Goal: Navigation & Orientation: Find specific page/section

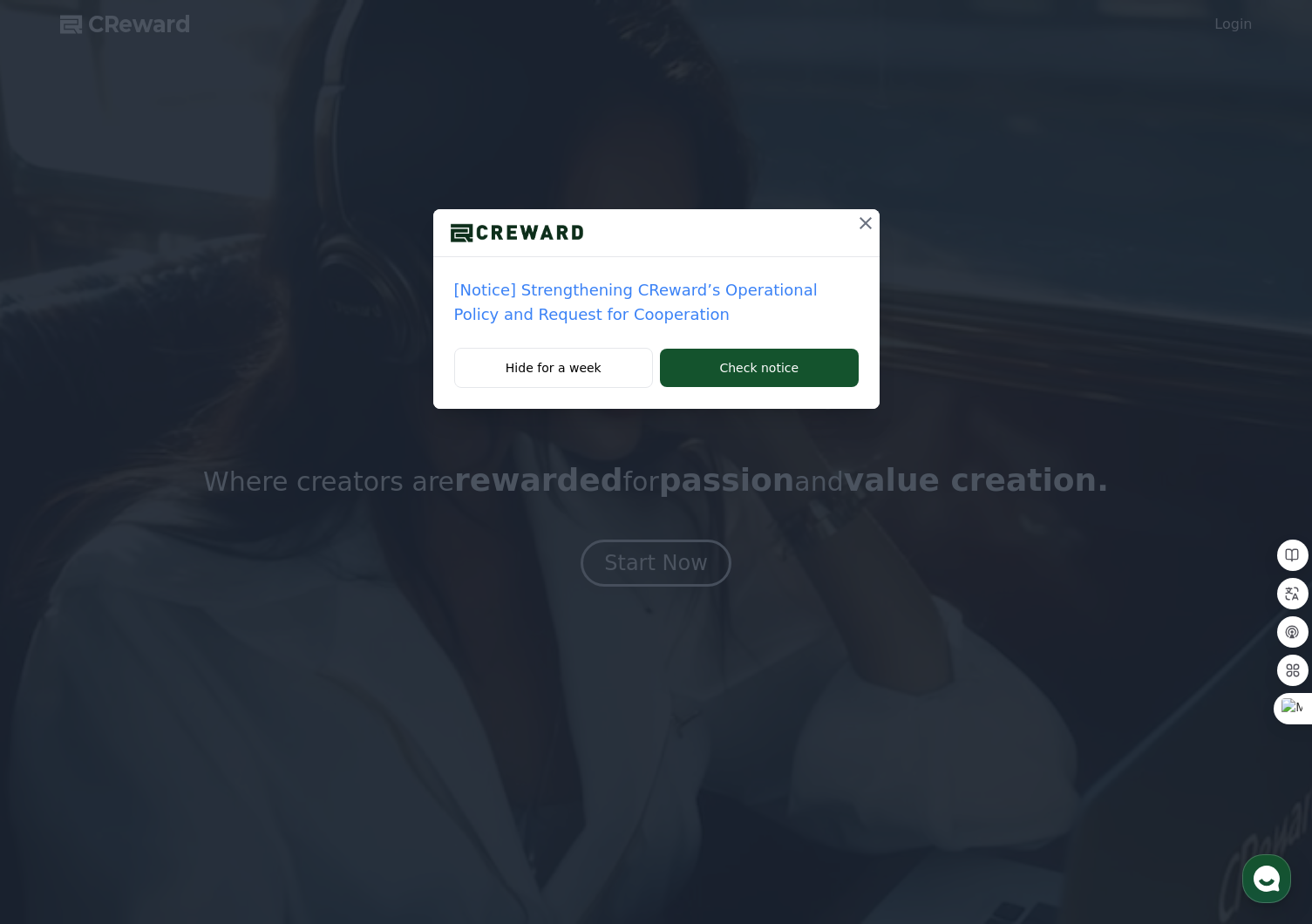
click at [862, 225] on icon at bounding box center [865, 223] width 21 height 21
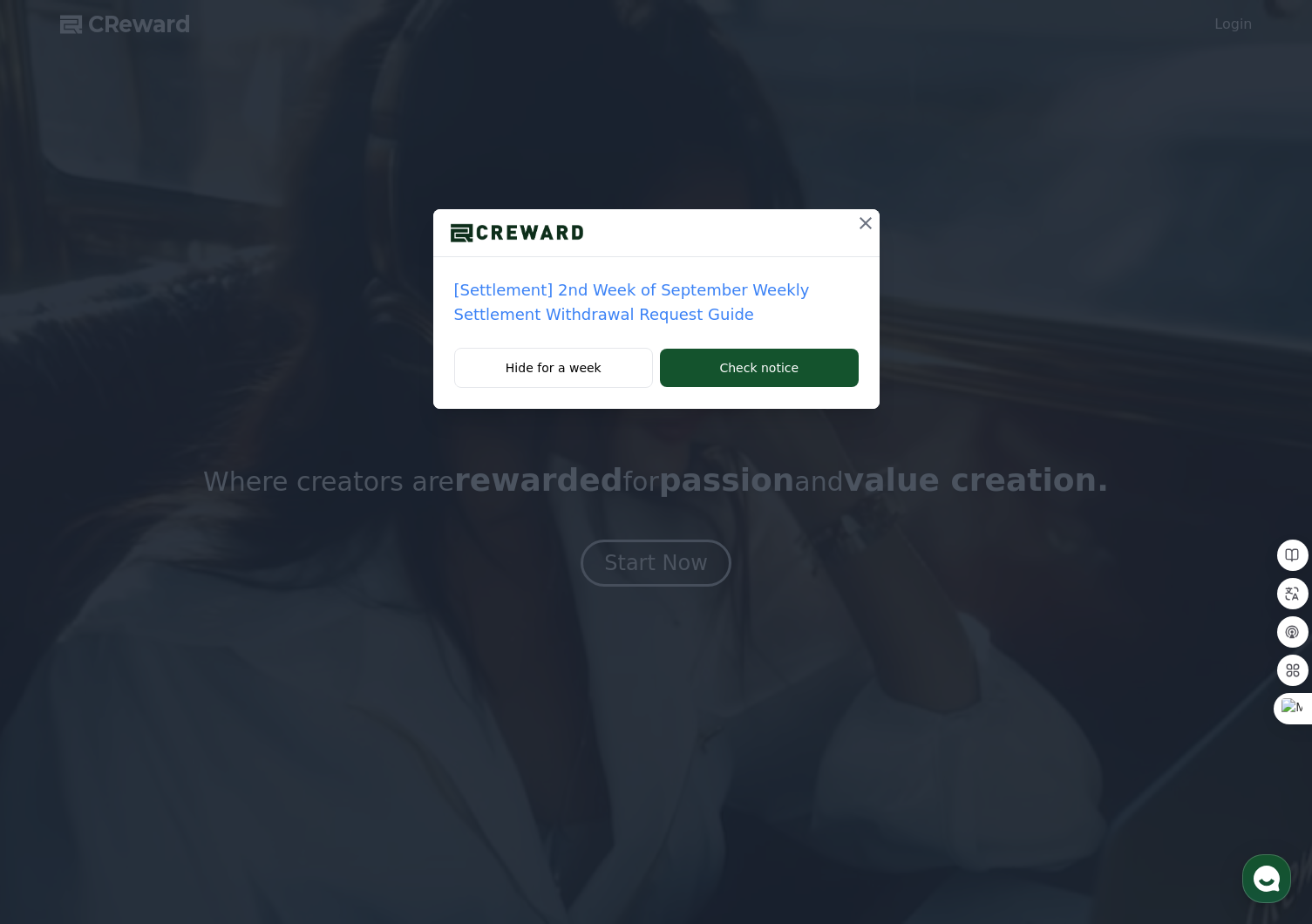
click at [858, 229] on icon at bounding box center [865, 223] width 21 height 21
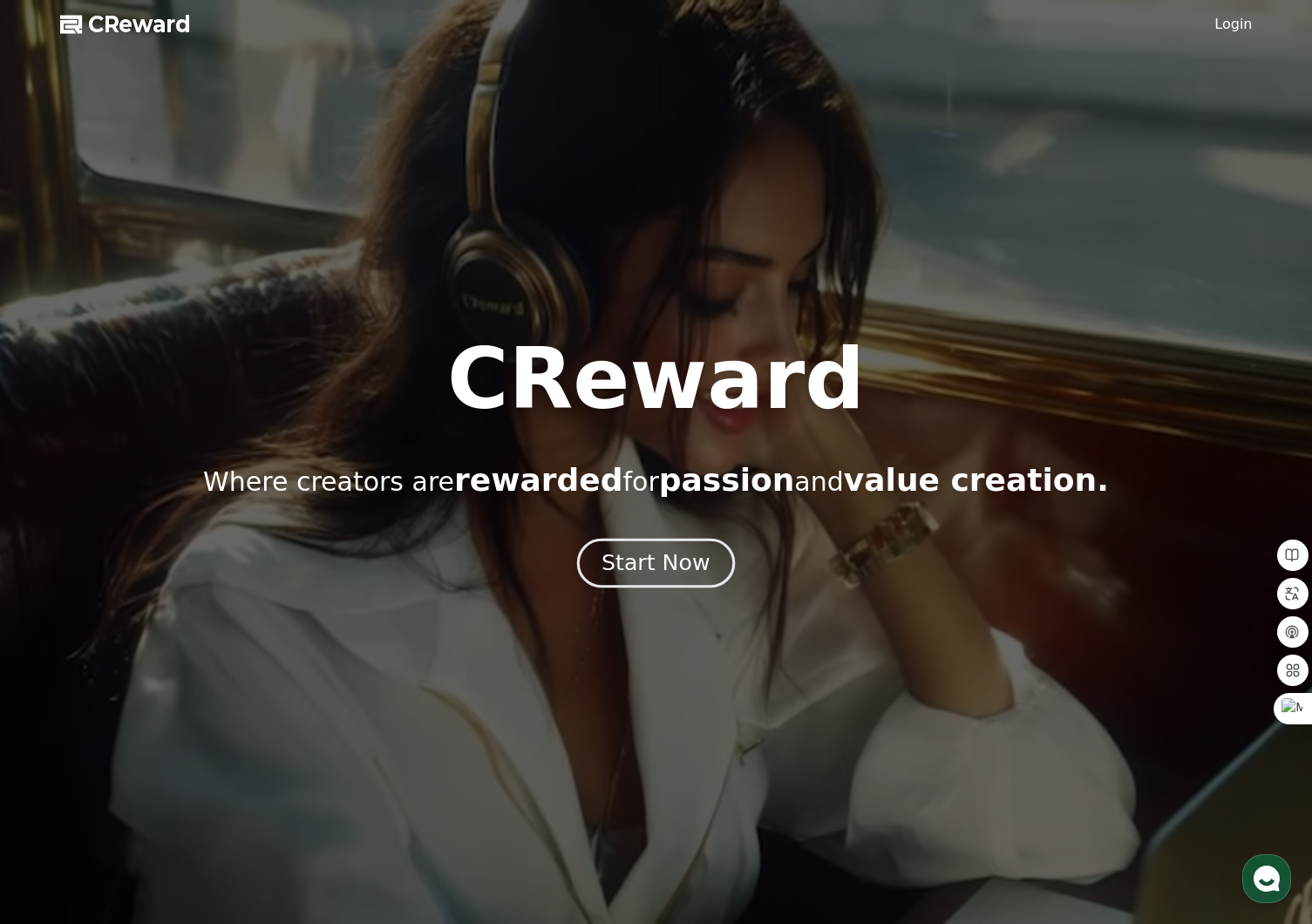
click at [665, 577] on div "Start Now" at bounding box center [656, 564] width 108 height 30
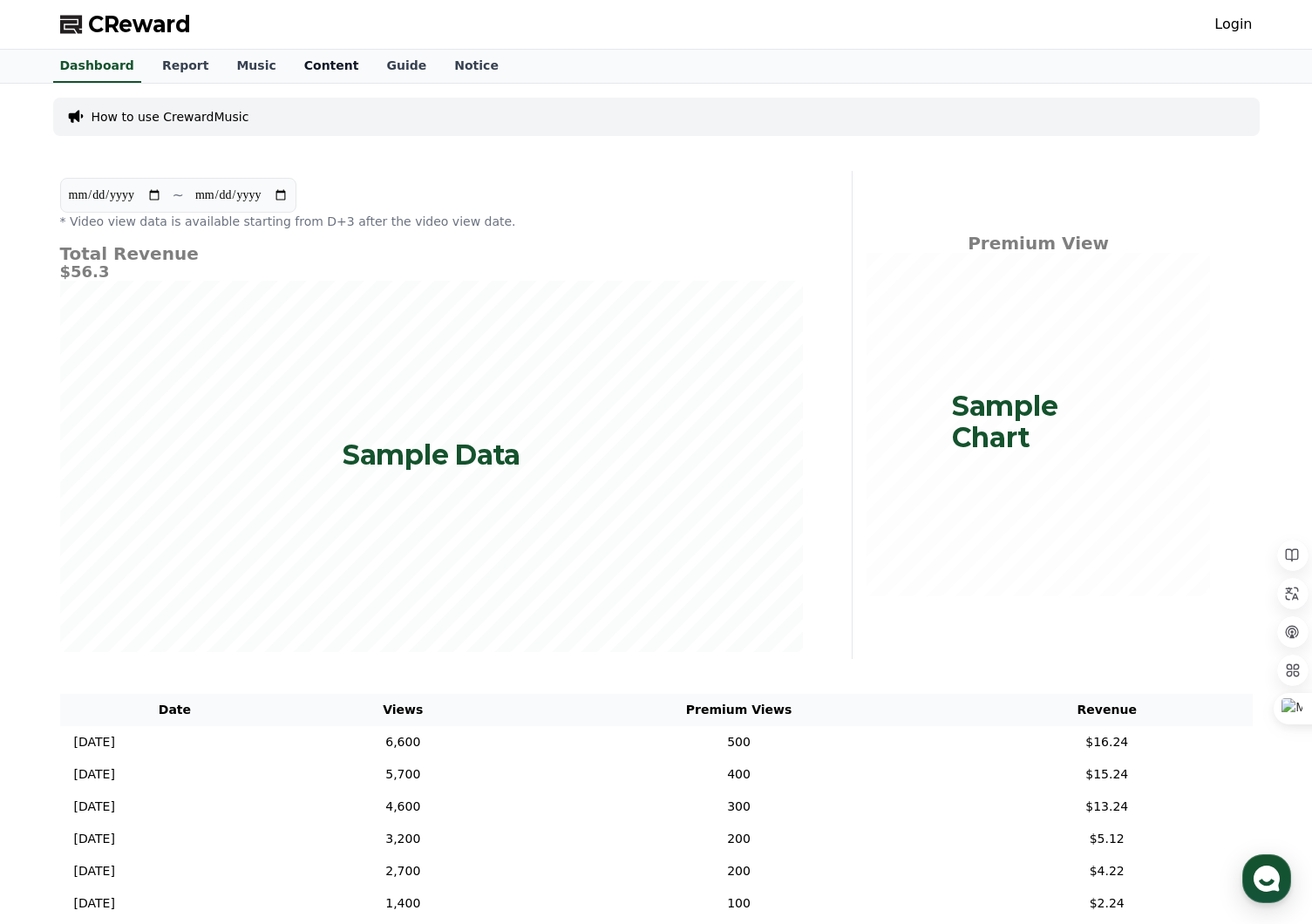
click at [312, 71] on link "Content" at bounding box center [331, 66] width 83 height 33
click at [312, 71] on link "Content" at bounding box center [331, 66] width 69 height 33
